Goal: Navigation & Orientation: Understand site structure

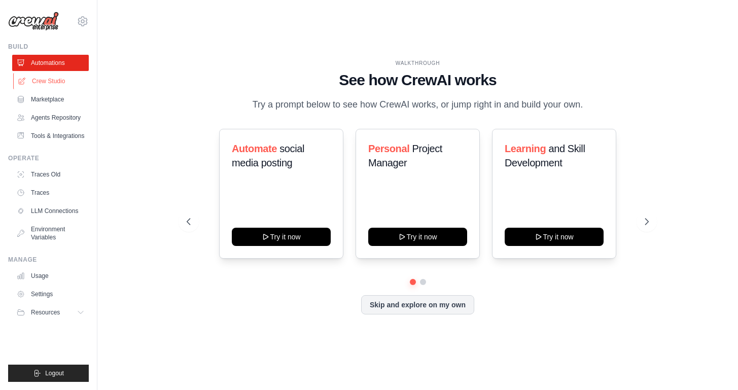
click at [57, 83] on link "Crew Studio" at bounding box center [51, 81] width 77 height 16
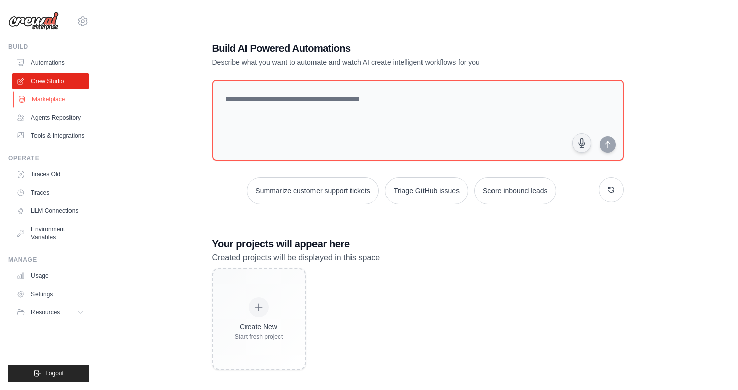
click at [45, 96] on link "Marketplace" at bounding box center [51, 99] width 77 height 16
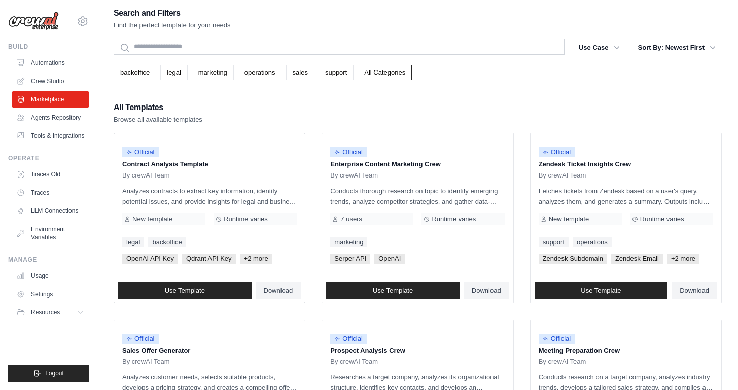
scroll to position [5, 0]
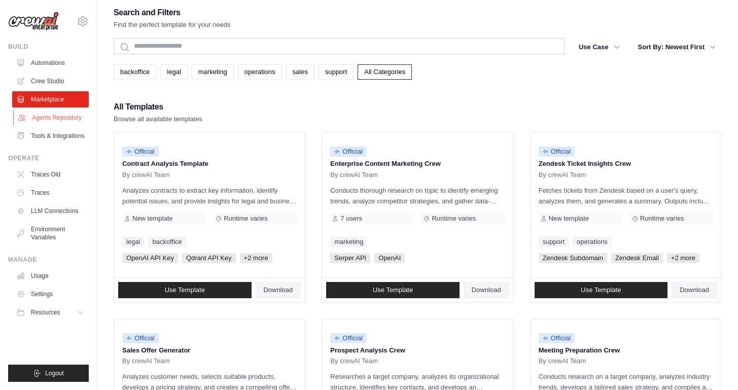
click at [53, 119] on link "Agents Repository" at bounding box center [51, 118] width 77 height 16
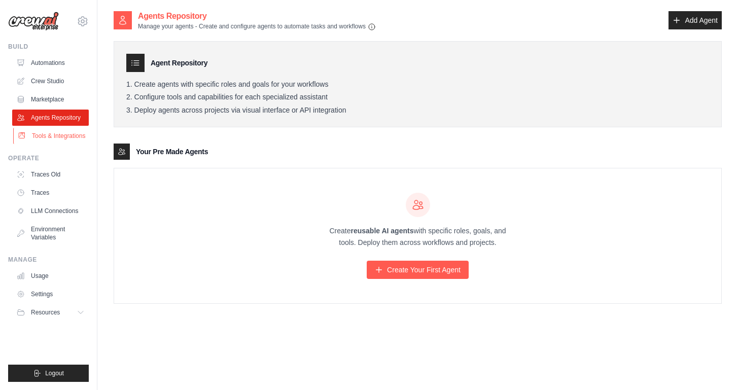
click at [46, 140] on link "Tools & Integrations" at bounding box center [51, 136] width 77 height 16
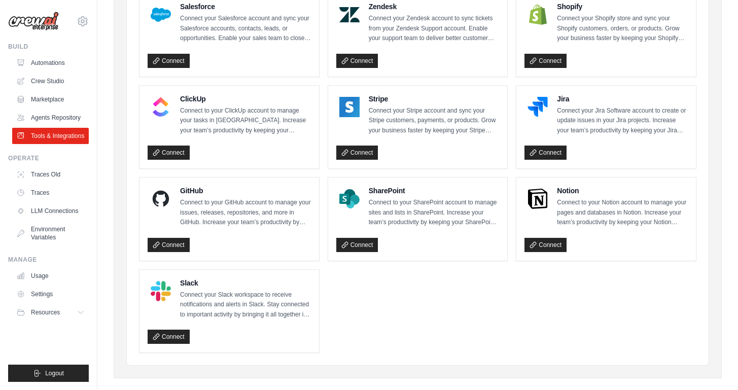
scroll to position [521, 0]
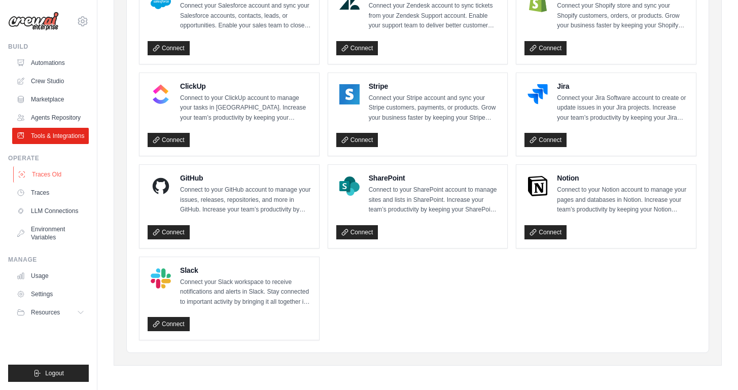
click at [45, 174] on link "Traces Old" at bounding box center [51, 174] width 77 height 16
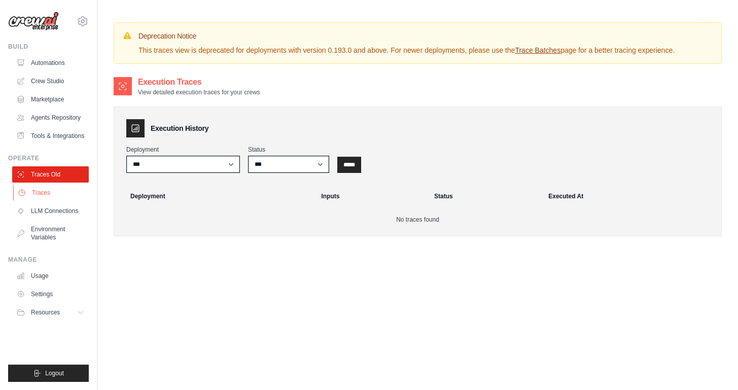
click at [44, 193] on link "Traces" at bounding box center [51, 193] width 77 height 16
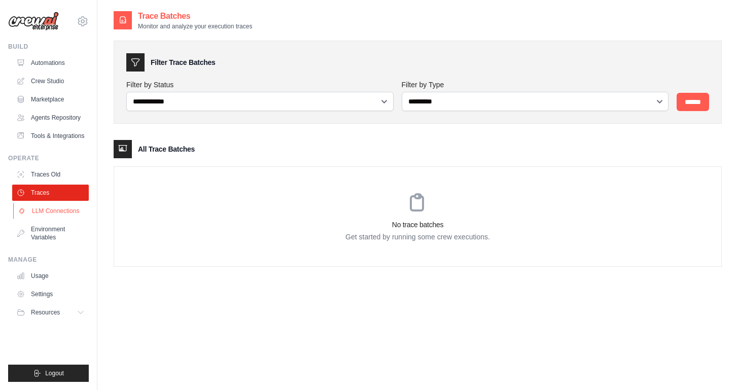
click at [49, 210] on link "LLM Connections" at bounding box center [51, 211] width 77 height 16
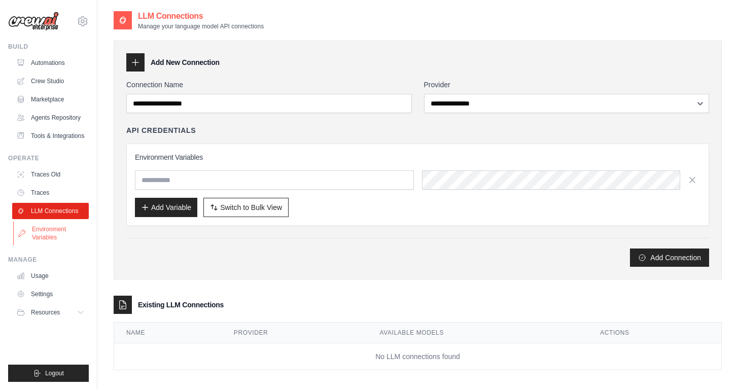
click at [49, 232] on link "Environment Variables" at bounding box center [51, 233] width 77 height 24
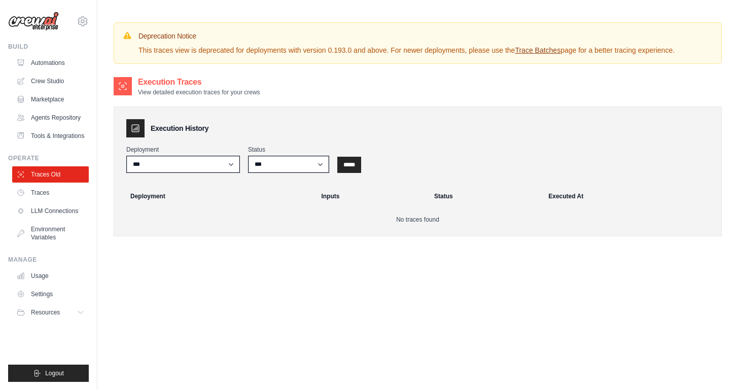
scroll to position [521, 0]
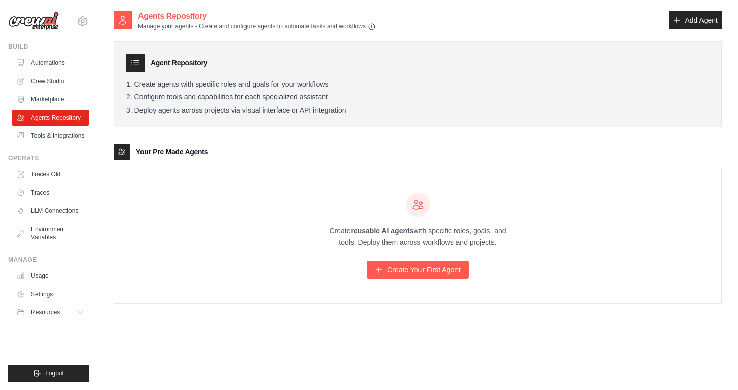
scroll to position [5, 0]
